Goal: Information Seeking & Learning: Understand process/instructions

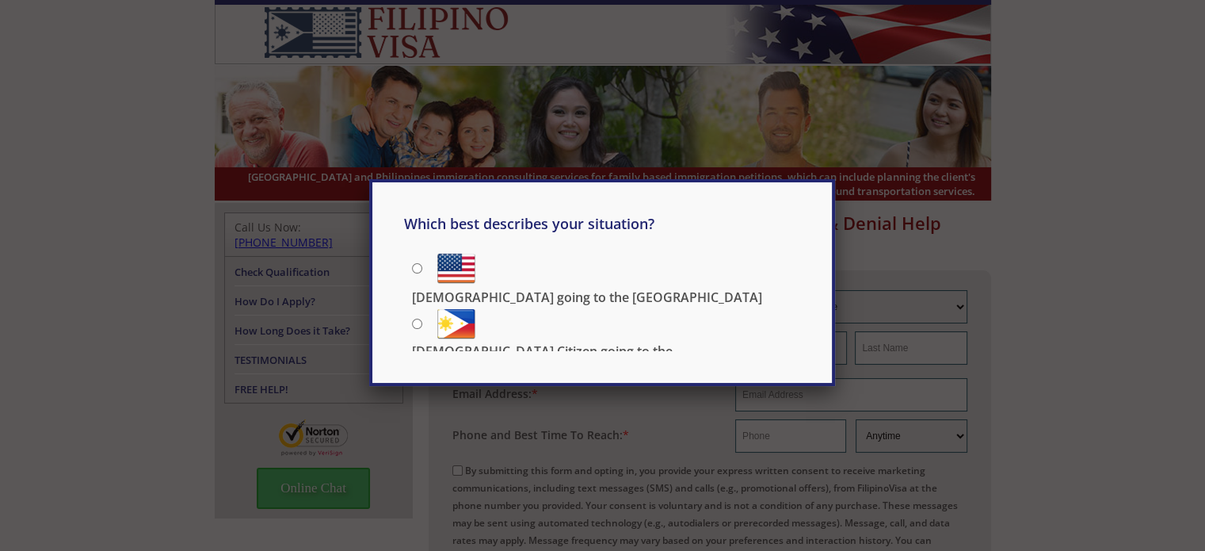
click at [418, 321] on input "US Citizen going to the Philippines" at bounding box center [417, 324] width 10 height 10
radio input "true"
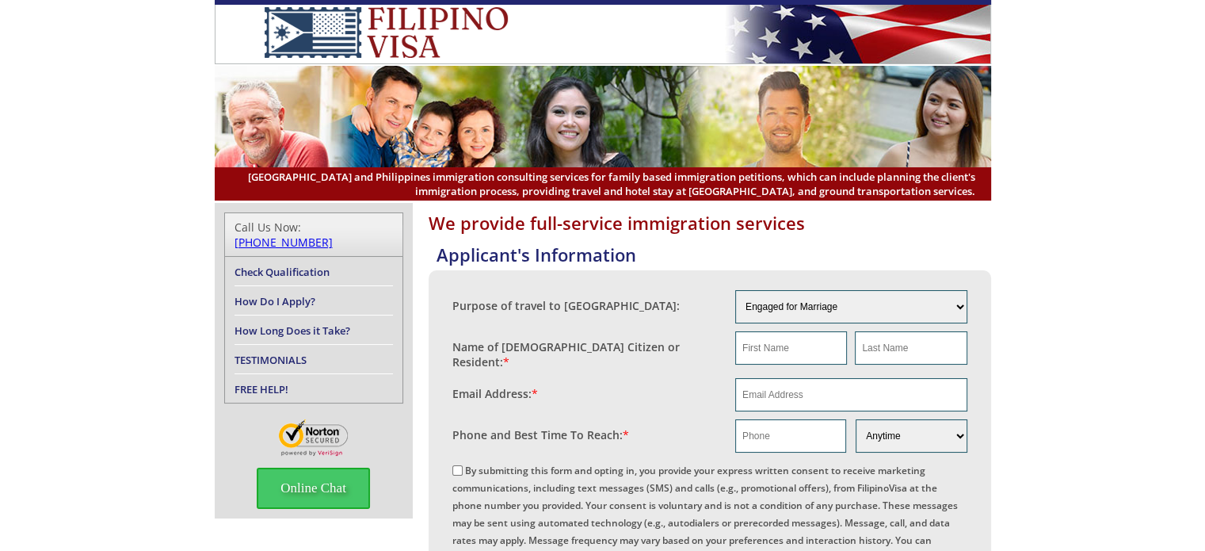
click at [290, 294] on link "How Do I Apply?" at bounding box center [275, 301] width 81 height 14
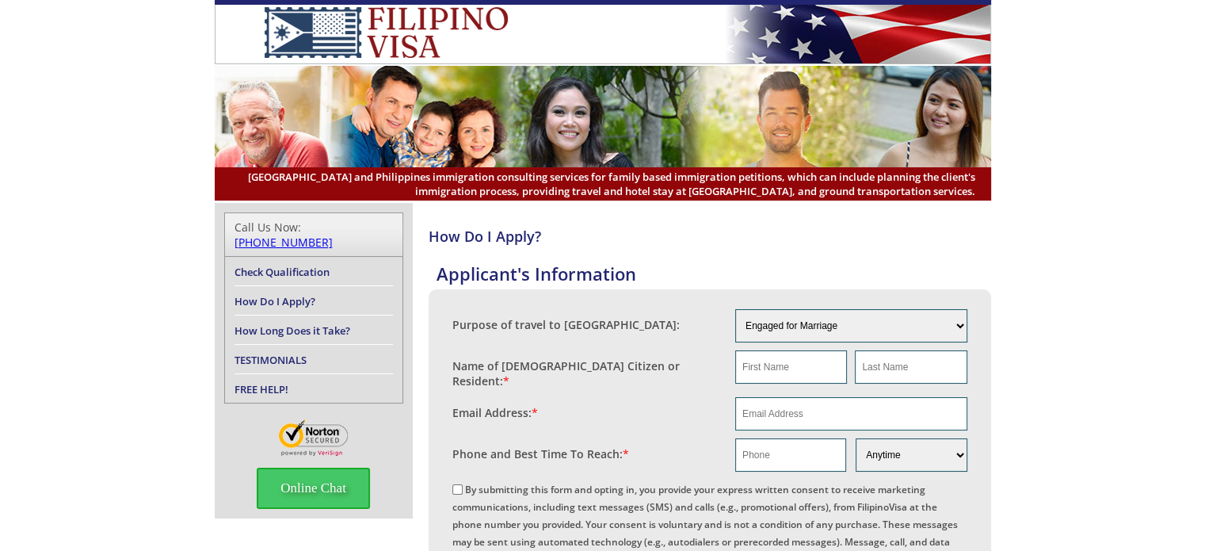
click at [295, 323] on link "How Long Does it Take?" at bounding box center [293, 330] width 116 height 14
